Goal: Task Accomplishment & Management: Use online tool/utility

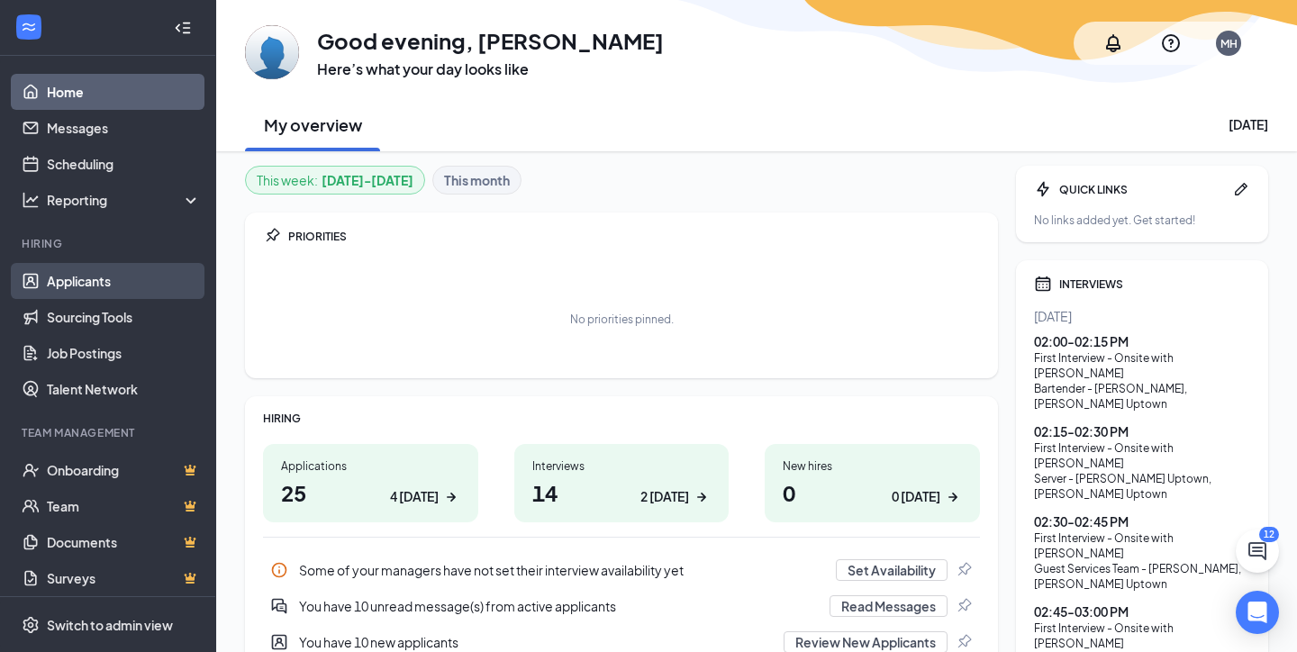
click at [119, 281] on link "Applicants" at bounding box center [124, 281] width 154 height 36
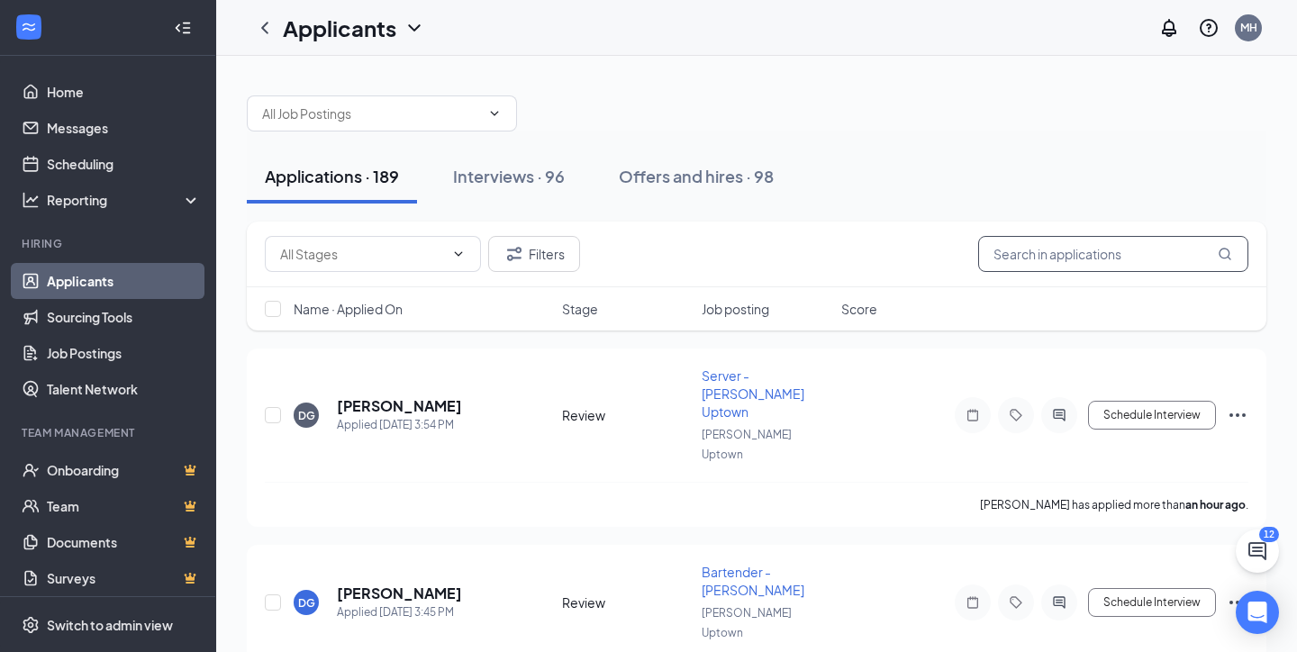
click at [1051, 249] on input "text" at bounding box center [1113, 254] width 270 height 36
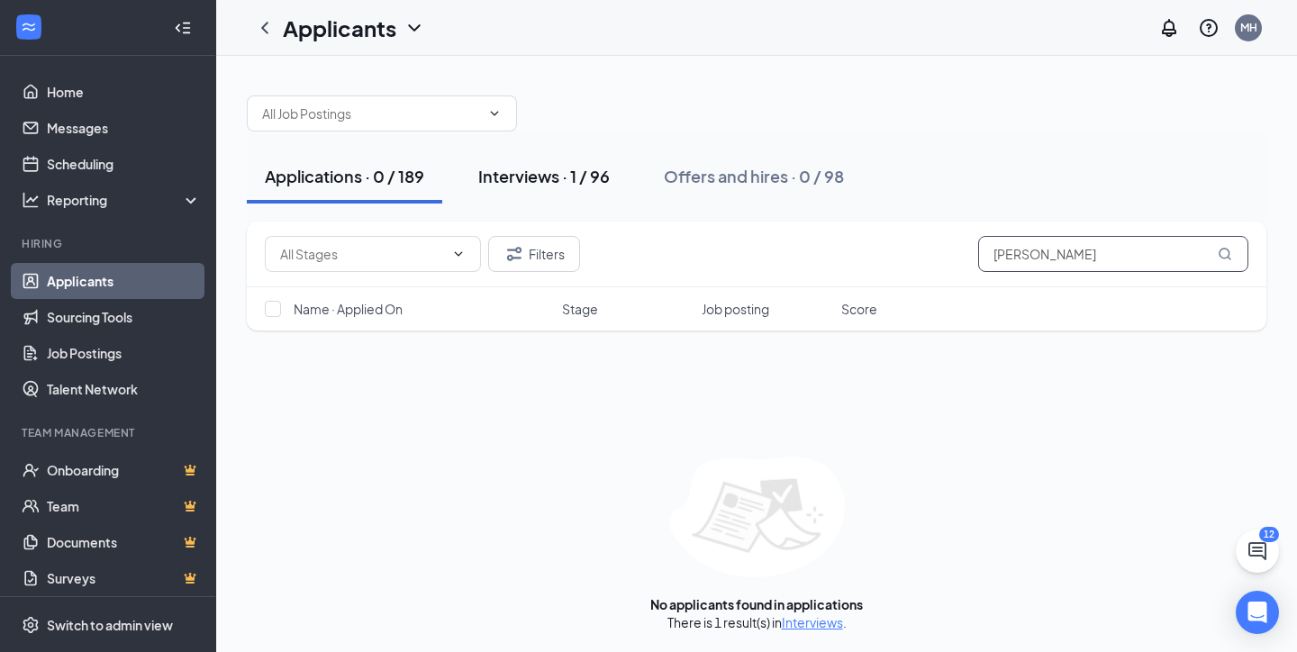
type input "[PERSON_NAME]"
click at [583, 177] on div "Interviews · 1 / 96" at bounding box center [543, 176] width 131 height 23
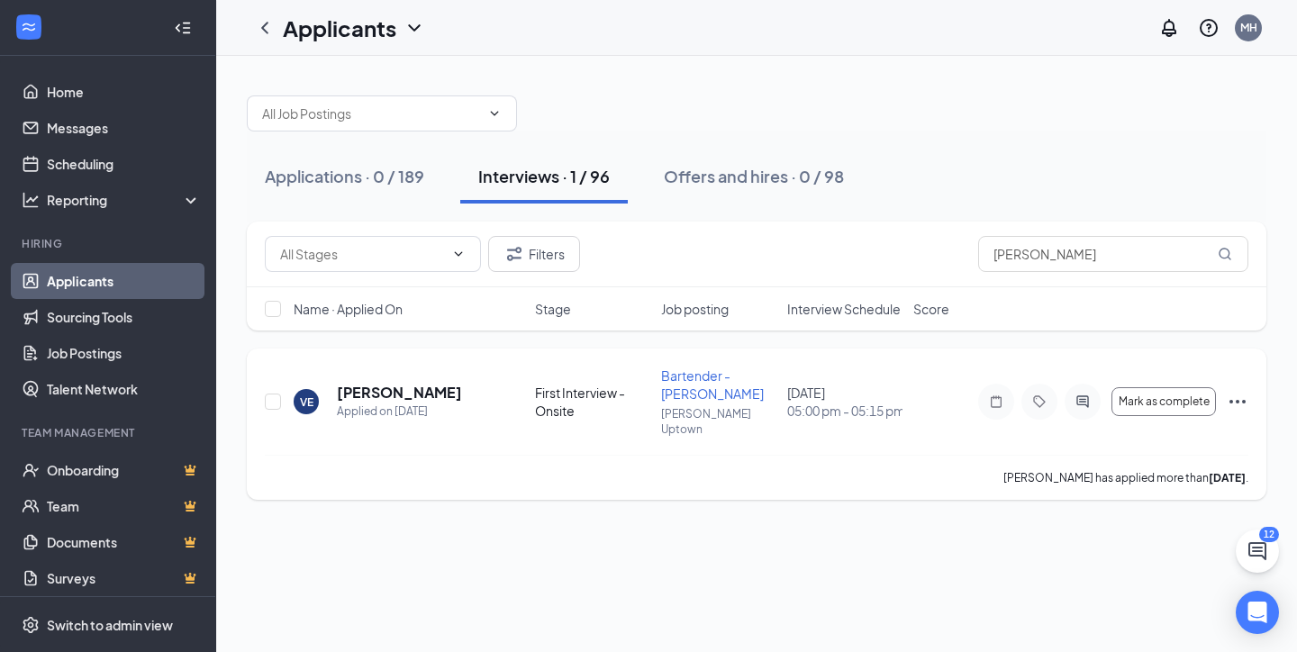
click at [1235, 391] on icon "Ellipses" at bounding box center [1238, 402] width 22 height 22
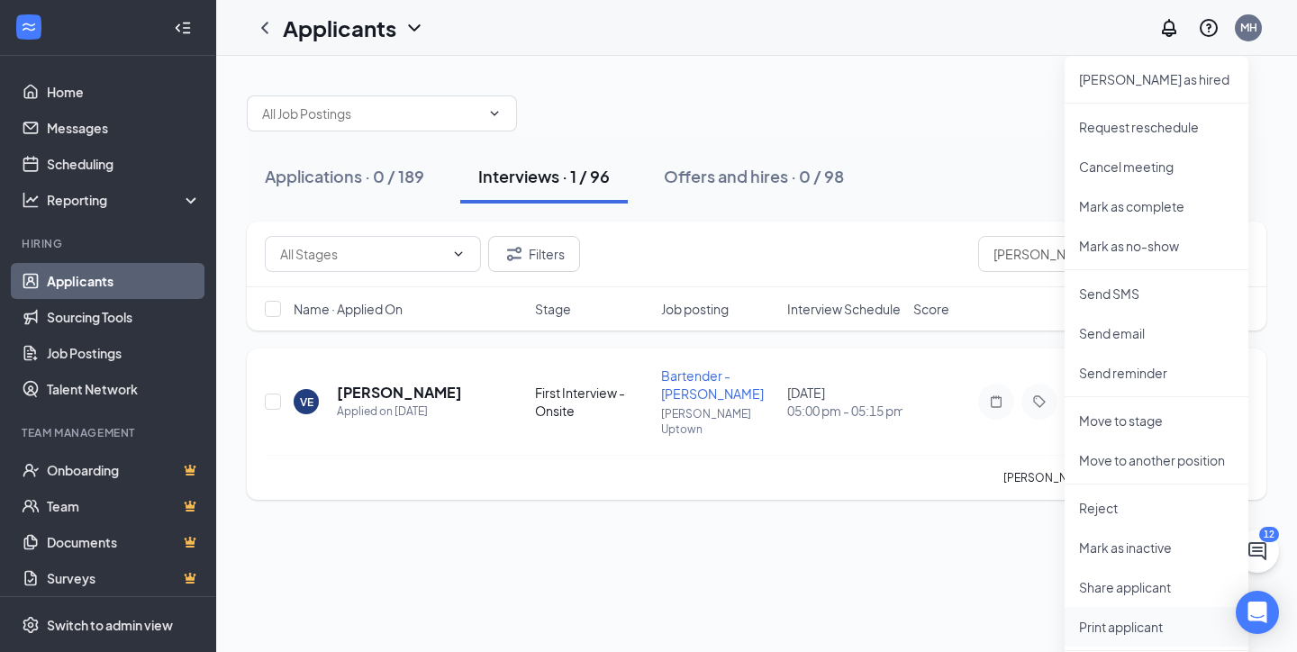
click at [1140, 630] on p "Print applicant" at bounding box center [1156, 627] width 155 height 18
